Goal: Transaction & Acquisition: Subscribe to service/newsletter

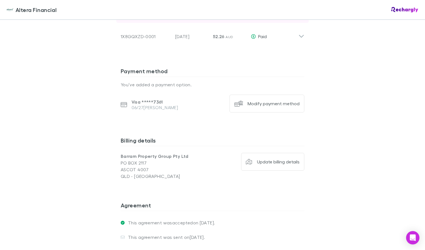
scroll to position [406, 0]
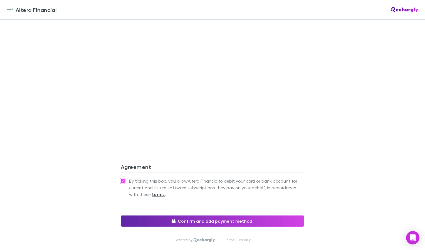
scroll to position [492, 0]
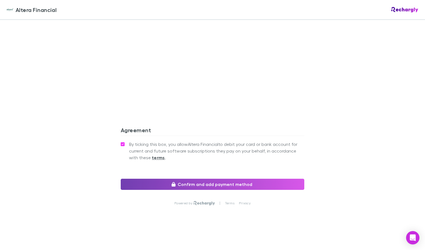
click at [193, 185] on button "Confirm and add payment method" at bounding box center [213, 184] width 184 height 11
